Goal: Task Accomplishment & Management: Use online tool/utility

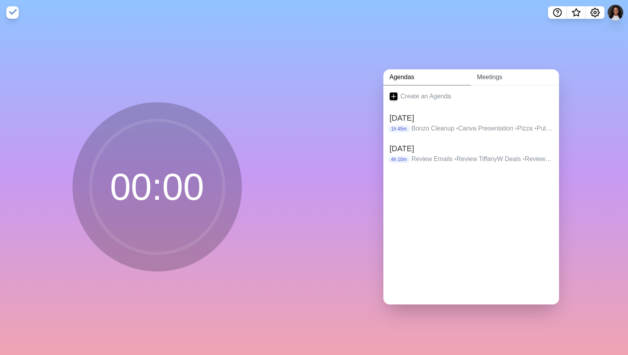
click at [477, 75] on link "Meetings" at bounding box center [515, 77] width 88 height 16
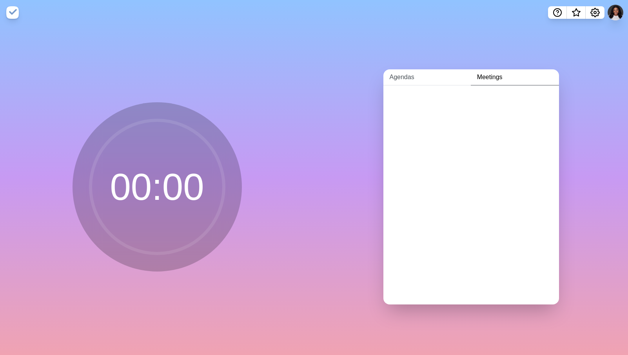
click at [406, 73] on link "Agendas" at bounding box center [426, 77] width 87 height 16
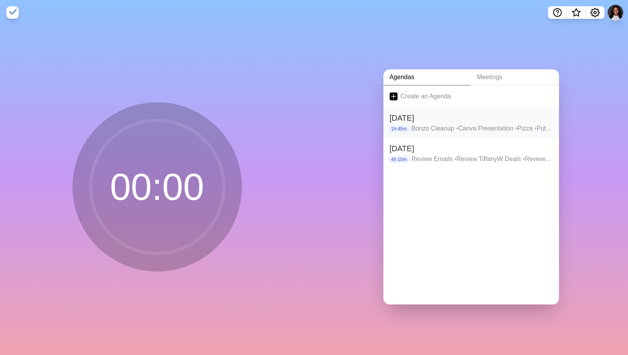
click at [437, 120] on h2 "[DATE]" at bounding box center [471, 118] width 163 height 12
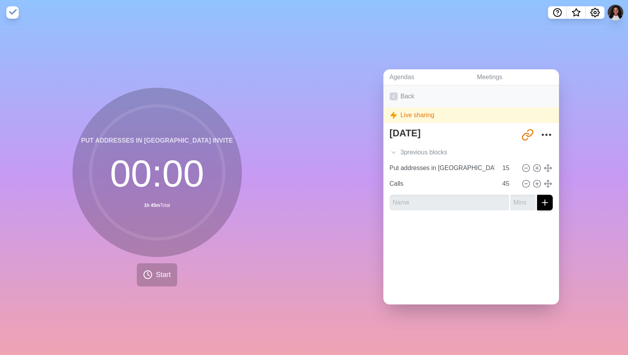
click at [390, 93] on icon at bounding box center [394, 97] width 8 height 8
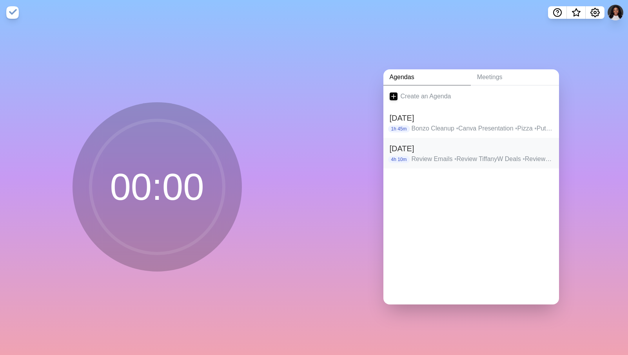
click at [504, 154] on p "Review Emails • Review TiffanyW Deals • Review d.w. Dealls • Prompt for CRM FUB…" at bounding box center [482, 158] width 141 height 9
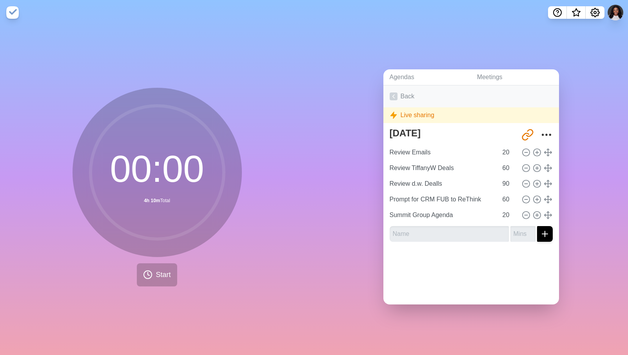
click at [396, 90] on link "Back" at bounding box center [471, 96] width 176 height 22
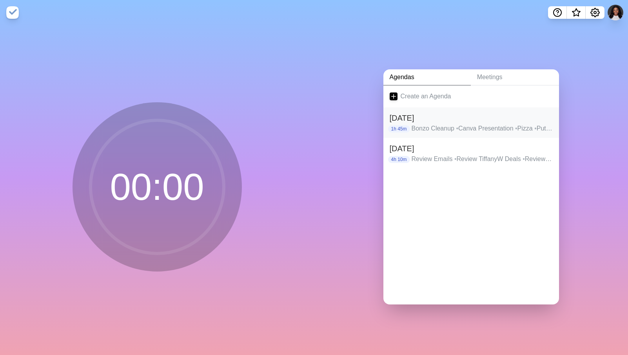
click at [430, 124] on p "Bonzo Cleanup • Canva Presentation • Pizza • Put addresses in [GEOGRAPHIC_DATA]…" at bounding box center [482, 128] width 141 height 9
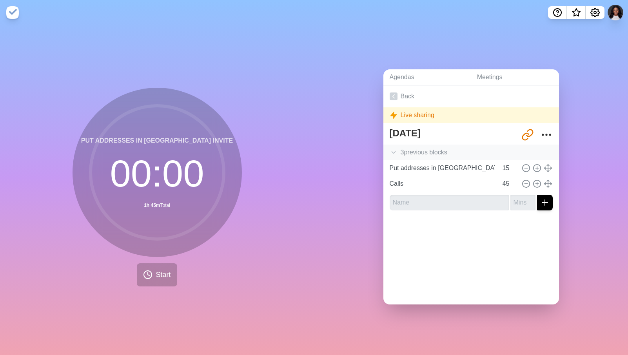
click at [390, 150] on icon at bounding box center [394, 153] width 8 height 8
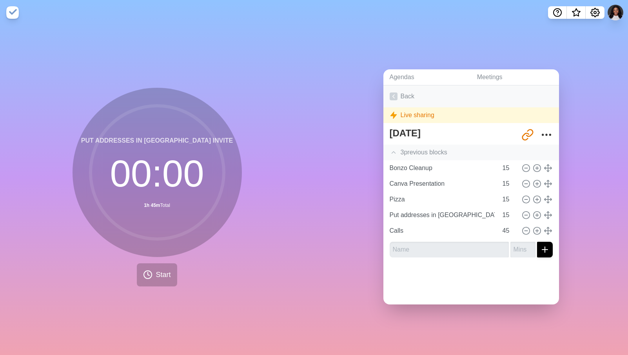
click at [390, 93] on icon at bounding box center [394, 97] width 8 height 8
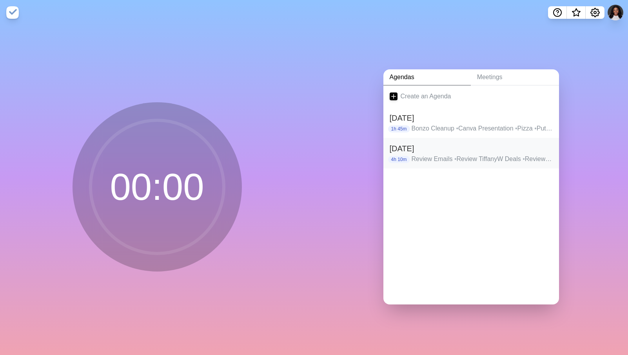
click at [430, 149] on h2 "[DATE]" at bounding box center [471, 149] width 163 height 12
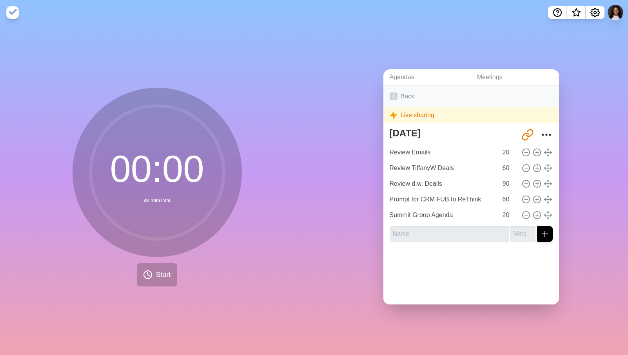
click at [388, 89] on link "Back" at bounding box center [471, 96] width 176 height 22
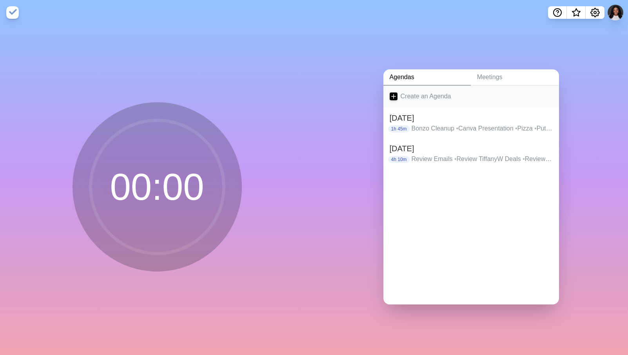
click at [420, 94] on link "Create an Agenda" at bounding box center [471, 96] width 176 height 22
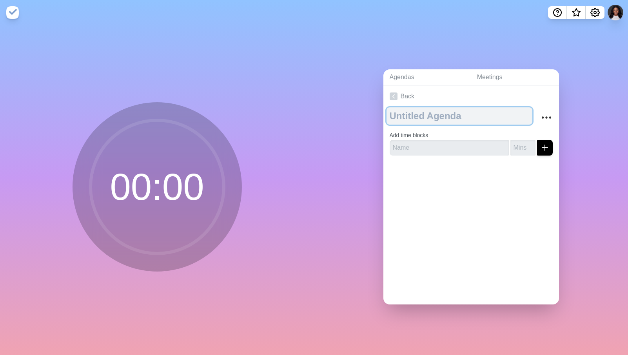
click at [405, 113] on textarea at bounding box center [460, 115] width 146 height 17
type textarea "[DATE]"
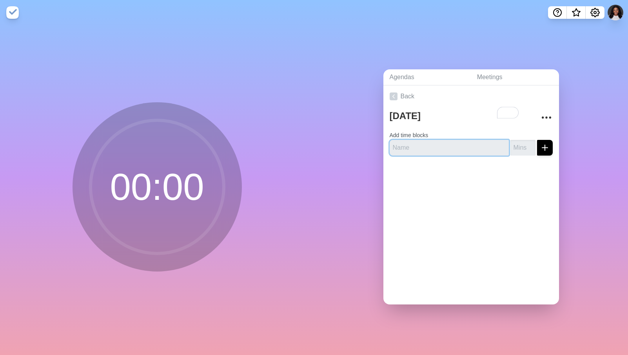
click at [397, 148] on input "text" at bounding box center [449, 148] width 119 height 16
type input "Review Emails | [PERSON_NAME]"
type input "20"
click at [537, 140] on button "submit" at bounding box center [545, 148] width 16 height 16
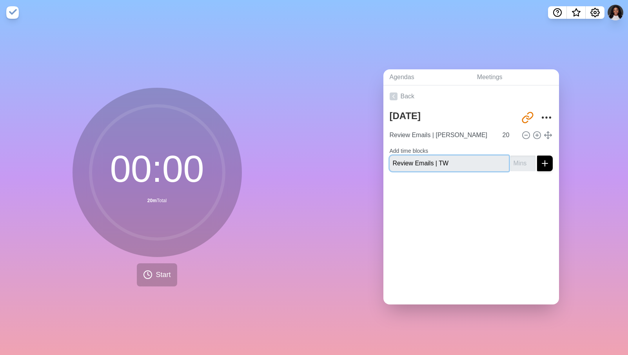
type input "Review Emails | TW"
type input "20"
click at [537, 156] on button "submit" at bounding box center [545, 164] width 16 height 16
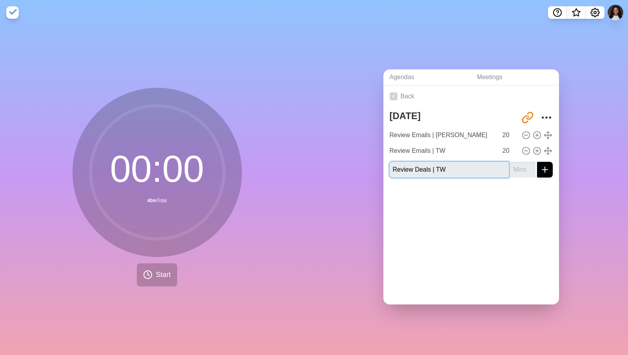
type input "Review Deals | TW"
type input "0"
type input "30"
click at [537, 162] on button "submit" at bounding box center [545, 170] width 16 height 16
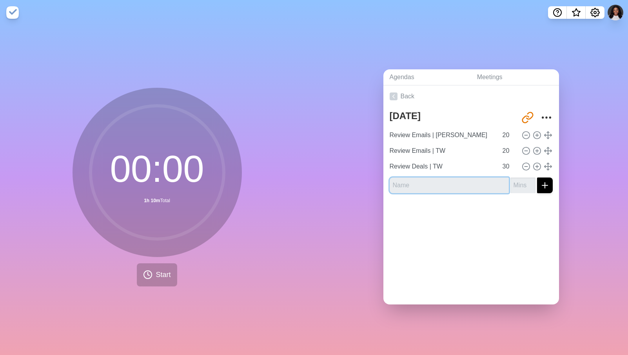
click at [411, 181] on input "text" at bounding box center [449, 186] width 119 height 16
type input "C"
type input "Conversation Review | [PERSON_NAME]"
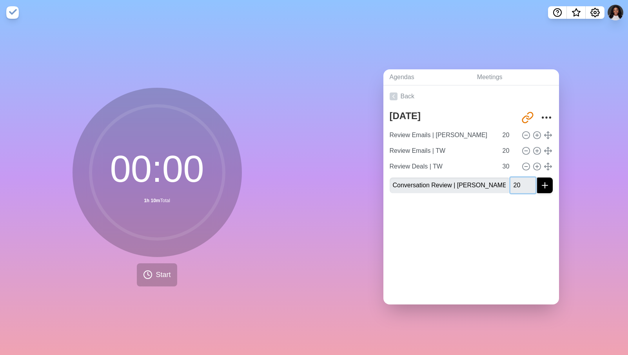
type input "20"
click at [537, 178] on button "submit" at bounding box center [545, 186] width 16 height 16
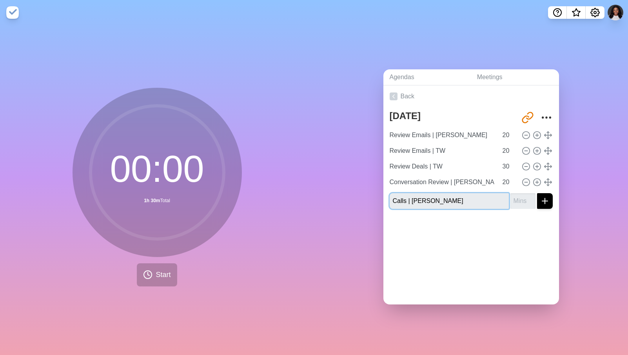
type input "Calls | [PERSON_NAME]"
type input "90"
click at [537, 193] on button "submit" at bounding box center [545, 201] width 16 height 16
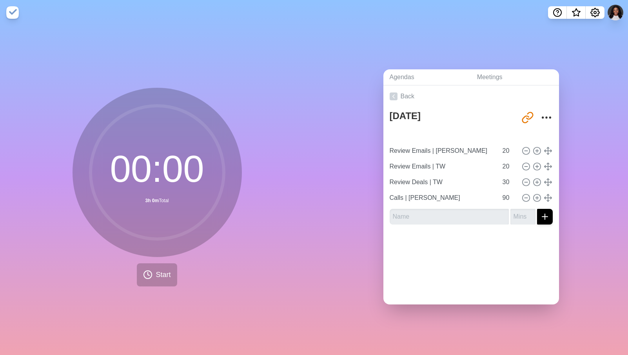
type input "Conversation Review | [PERSON_NAME]"
type input "Review Emails | [PERSON_NAME]"
type input "Review Emails | TW"
type input "20"
type input "Review Deals | TW"
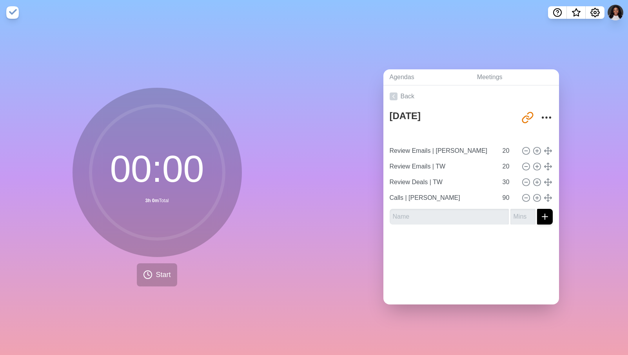
type input "30"
type input "Calls | [PERSON_NAME]"
type input "90"
type input "Review Emails | TW"
type input "20"
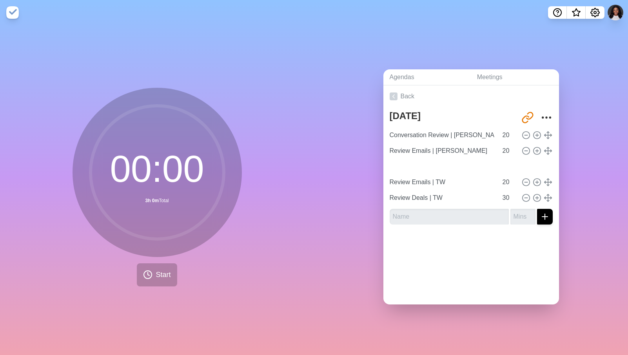
type input "Review Deals | TW"
type input "30"
click at [463, 209] on input "text" at bounding box center [449, 217] width 119 height 16
click at [459, 215] on input "text" at bounding box center [449, 217] width 119 height 16
click at [417, 216] on input "text" at bounding box center [449, 217] width 119 height 16
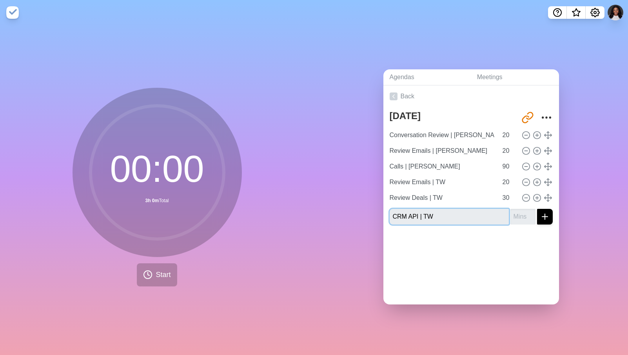
type input "CRM API | TW"
type input "30"
click at [537, 209] on button "submit" at bounding box center [545, 217] width 16 height 16
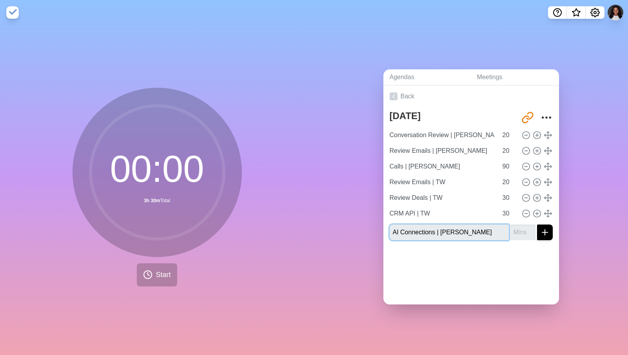
type input "AI Connections | [PERSON_NAME]"
type input "60"
click at [537, 225] on button "submit" at bounding box center [545, 233] width 16 height 16
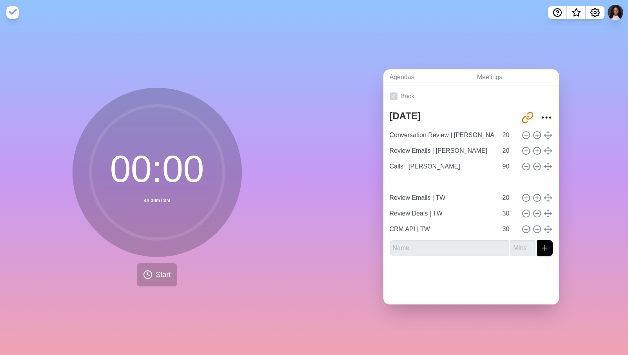
type input "AI Connections | [PERSON_NAME]"
type input "60"
type input "Review Emails | TW"
type input "20"
type input "Review Deals | TW"
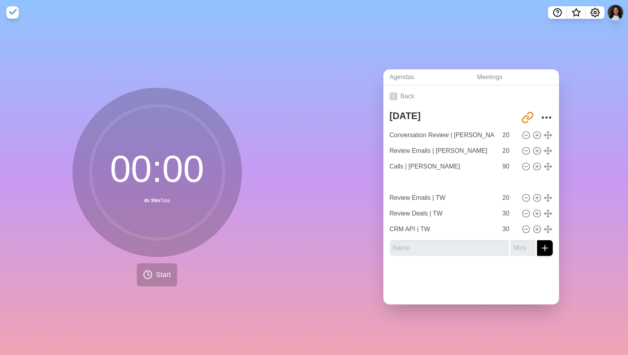
type input "CRM API | TW"
type input "30"
type input "Review Emails | TW"
type input "20"
type input "Calls | [PERSON_NAME]"
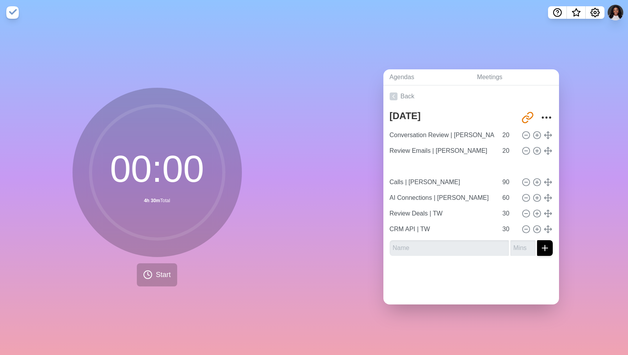
type input "90"
type input "AI Connections | [PERSON_NAME]"
type input "60"
click at [487, 245] on input "text" at bounding box center [449, 248] width 119 height 16
click at [475, 240] on input "text" at bounding box center [449, 248] width 119 height 16
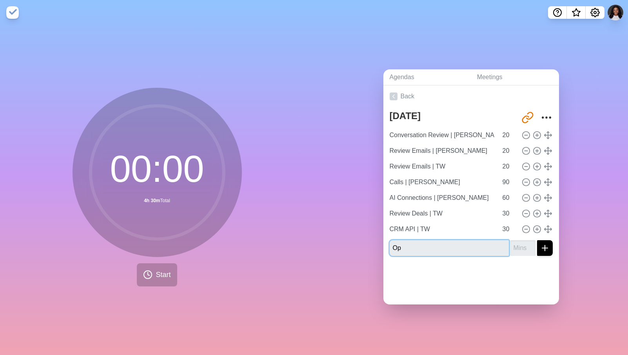
type input "O"
type input "Daily Setup"
type input "15"
click at [537, 240] on button "submit" at bounding box center [545, 248] width 16 height 16
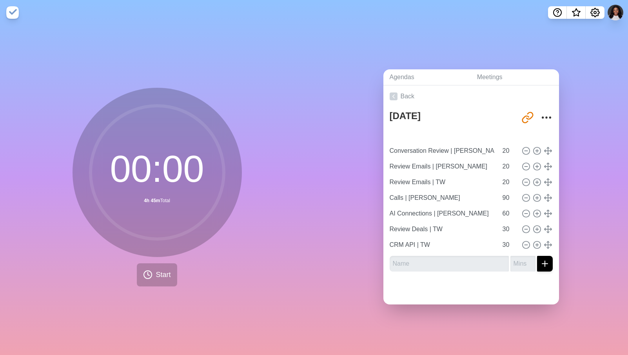
type input "Daily Setup"
type input "15"
type input "Conversation Review | [PERSON_NAME]"
type input "Review Emails | [PERSON_NAME]"
type input "Review Emails | TW"
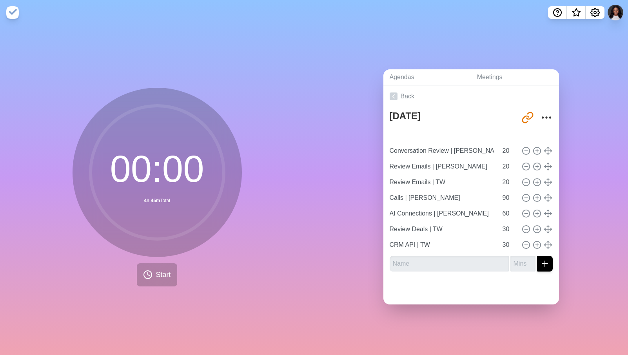
type input "20"
type input "Calls | [PERSON_NAME]"
type input "90"
type input "AI Connections | [PERSON_NAME]"
type input "60"
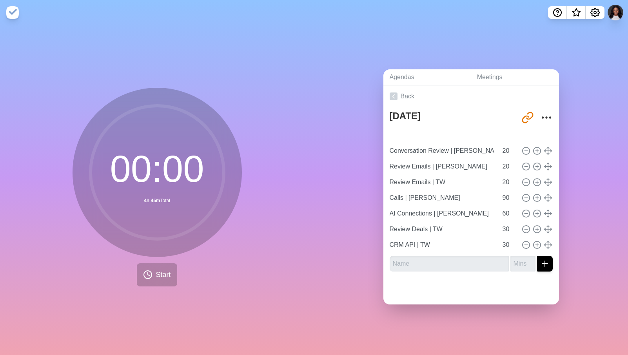
type input "Review Deals | TW"
type input "CRM API | TW"
type input "30"
click at [390, 93] on icon at bounding box center [394, 97] width 8 height 8
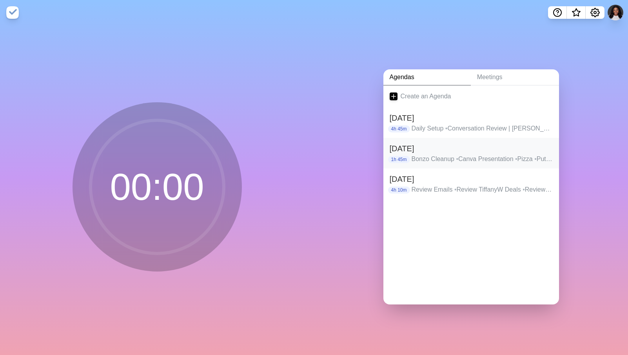
click at [539, 150] on h2 "[DATE]" at bounding box center [471, 149] width 163 height 12
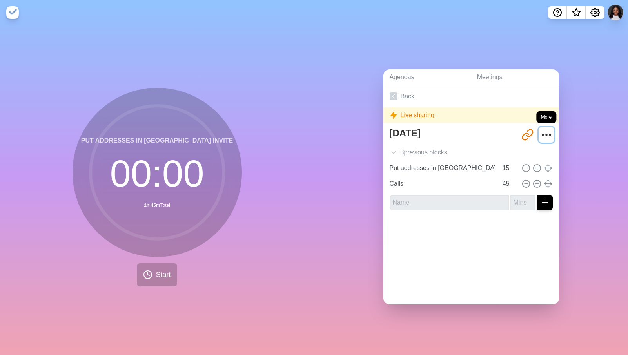
click at [540, 132] on icon "More" at bounding box center [546, 135] width 13 height 13
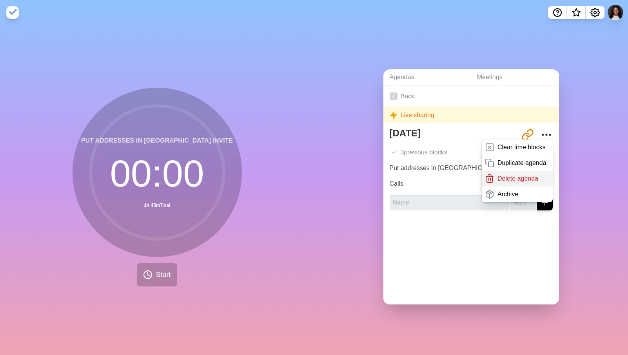
click at [517, 177] on p "Delete agenda" at bounding box center [517, 178] width 41 height 9
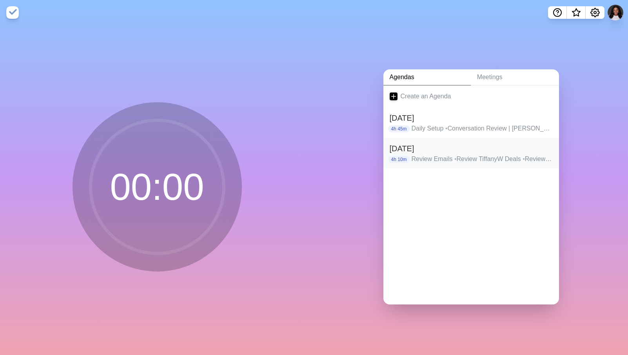
click at [420, 147] on h2 "[DATE]" at bounding box center [471, 149] width 163 height 12
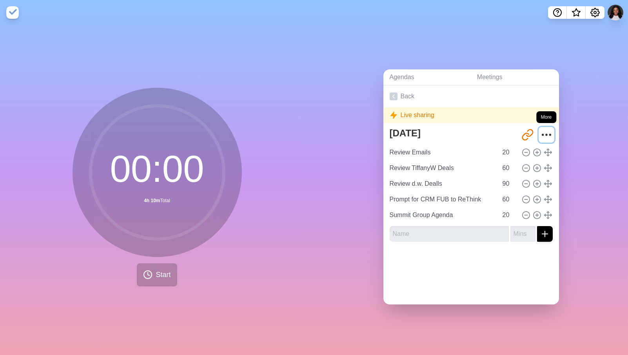
click at [550, 134] on circle "More" at bounding box center [550, 134] width 1 height 1
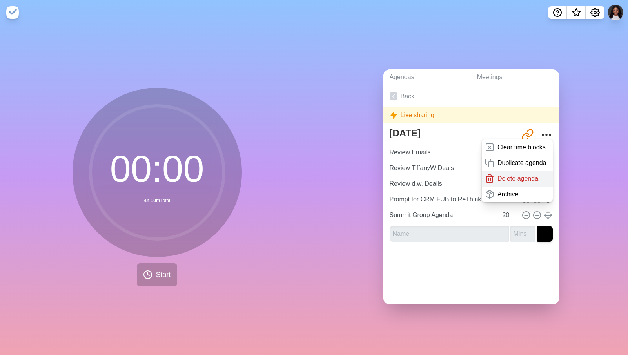
click at [510, 174] on p "Delete agenda" at bounding box center [517, 178] width 41 height 9
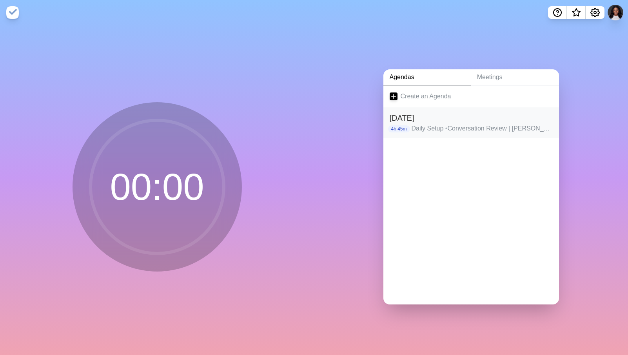
click at [406, 112] on h2 "[DATE]" at bounding box center [471, 118] width 163 height 12
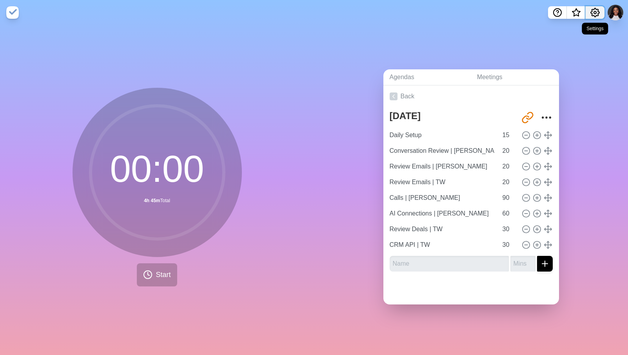
click at [598, 11] on icon "Settings" at bounding box center [595, 12] width 9 height 9
click at [566, 30] on p "Preferences" at bounding box center [569, 29] width 34 height 9
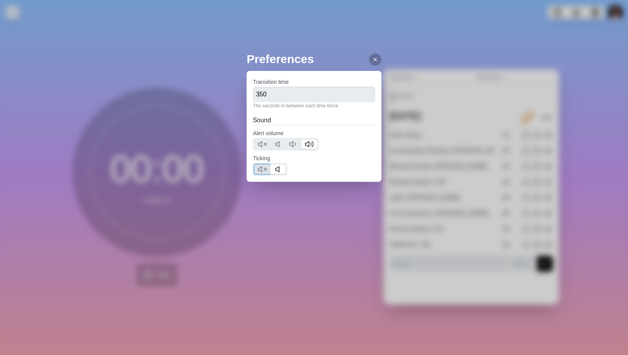
click at [265, 167] on icon at bounding box center [262, 169] width 9 height 9
click at [369, 55] on div at bounding box center [375, 59] width 13 height 13
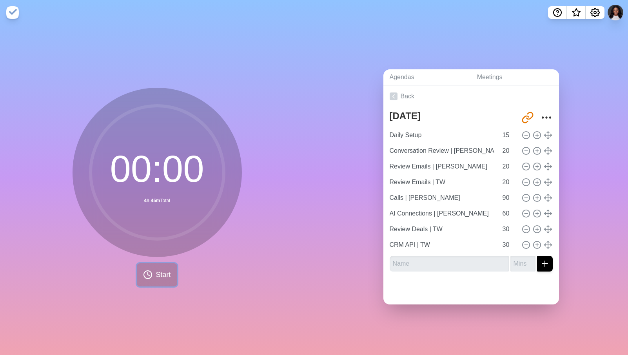
click at [163, 270] on span "Start" at bounding box center [163, 275] width 15 height 11
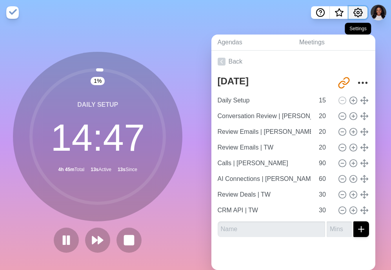
click at [362, 12] on icon "Settings" at bounding box center [358, 12] width 9 height 9
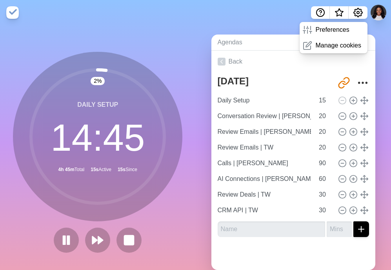
click at [176, 24] on nav "Preferences Manage cookies" at bounding box center [195, 12] width 391 height 25
click at [8, 11] on img at bounding box center [12, 12] width 13 height 13
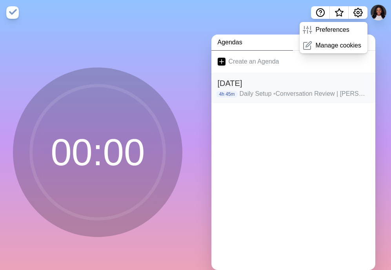
click at [249, 81] on h2 "[DATE]" at bounding box center [294, 83] width 152 height 12
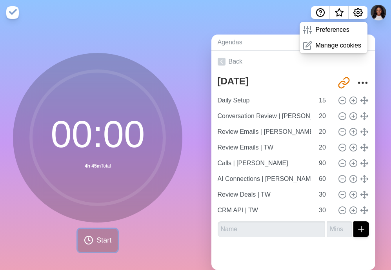
click at [89, 240] on icon at bounding box center [88, 239] width 9 height 9
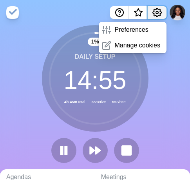
click at [160, 7] on button "Settings" at bounding box center [157, 12] width 19 height 13
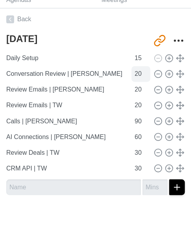
scroll to position [180, 0]
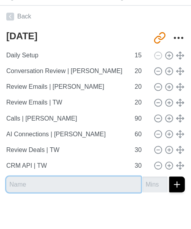
click at [101, 187] on input "text" at bounding box center [73, 184] width 134 height 16
type input "I"
type input "VIP List"
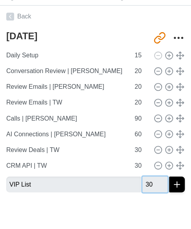
type input "30"
click at [169, 176] on button "submit" at bounding box center [177, 184] width 16 height 16
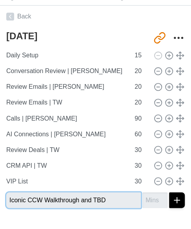
type input "Iconic CCW Walkthrough and TBD"
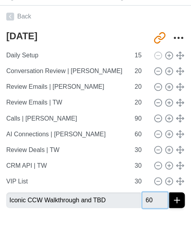
type input "60"
click at [169, 192] on button "submit" at bounding box center [177, 200] width 16 height 16
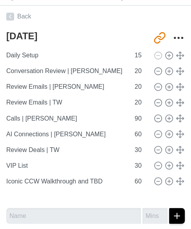
type input "Iconic CCW Walkthrough and TBD"
type input "60"
type input "CRM API | TW"
type input "30"
type input "VIP List"
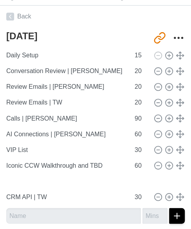
type input "Iconic CCW Walkthrough and TBD"
type input "60"
type input "Review Deals | TW"
type input "30"
type input "VIP List"
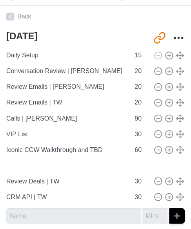
type input "Iconic CCW Walkthrough and TBD"
type input "60"
type input "AI Connections | [PERSON_NAME]"
type input "VIP List"
type input "30"
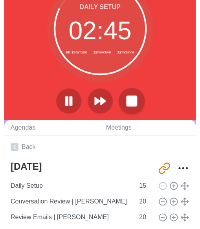
scroll to position [78, 0]
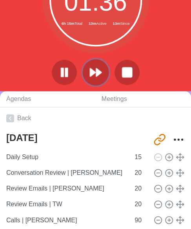
click at [99, 72] on polygon at bounding box center [98, 72] width 5 height 8
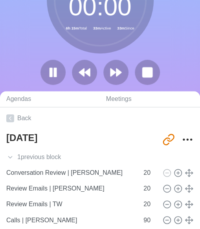
scroll to position [83, 0]
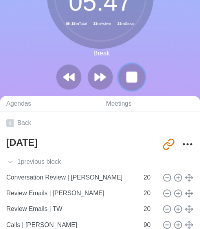
click at [136, 81] on rect at bounding box center [131, 77] width 10 height 10
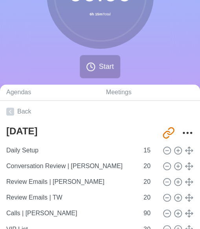
scroll to position [74, 0]
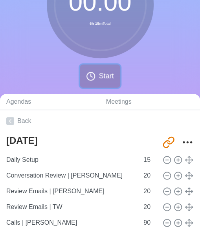
click at [96, 78] on button "Start" at bounding box center [100, 75] width 40 height 23
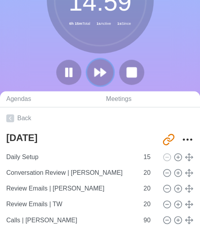
click at [100, 77] on icon at bounding box center [99, 71] width 13 height 13
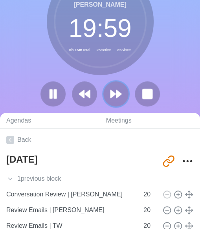
scroll to position [39, 0]
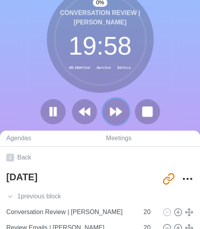
click at [115, 111] on icon at bounding box center [115, 111] width 13 height 13
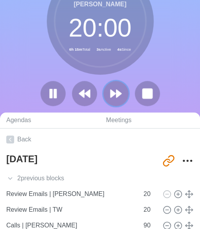
scroll to position [118, 0]
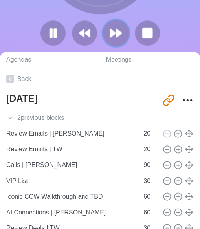
click at [114, 28] on icon at bounding box center [115, 32] width 13 height 13
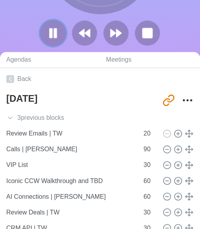
click at [59, 33] on icon at bounding box center [52, 32] width 13 height 13
click at [52, 33] on polygon at bounding box center [53, 33] width 8 height 10
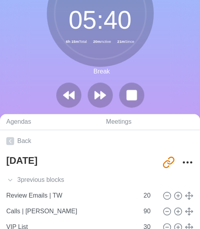
scroll to position [0, 0]
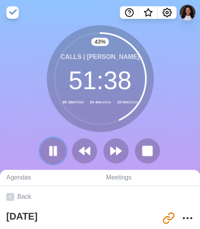
click at [53, 151] on icon at bounding box center [52, 150] width 13 height 13
click at [50, 151] on polygon at bounding box center [53, 150] width 8 height 10
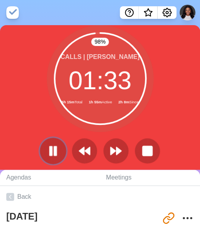
click at [50, 144] on icon at bounding box center [52, 150] width 13 height 13
drag, startPoint x: 57, startPoint y: 152, endPoint x: 64, endPoint y: 186, distance: 34.4
click at [64, 186] on div "98 % Calls | [PERSON_NAME] 01 : 33 6h 15m Total 1h 55m Active 2h 8m Since Agend…" at bounding box center [100, 209] width 200 height 368
